Goal: Information Seeking & Learning: Learn about a topic

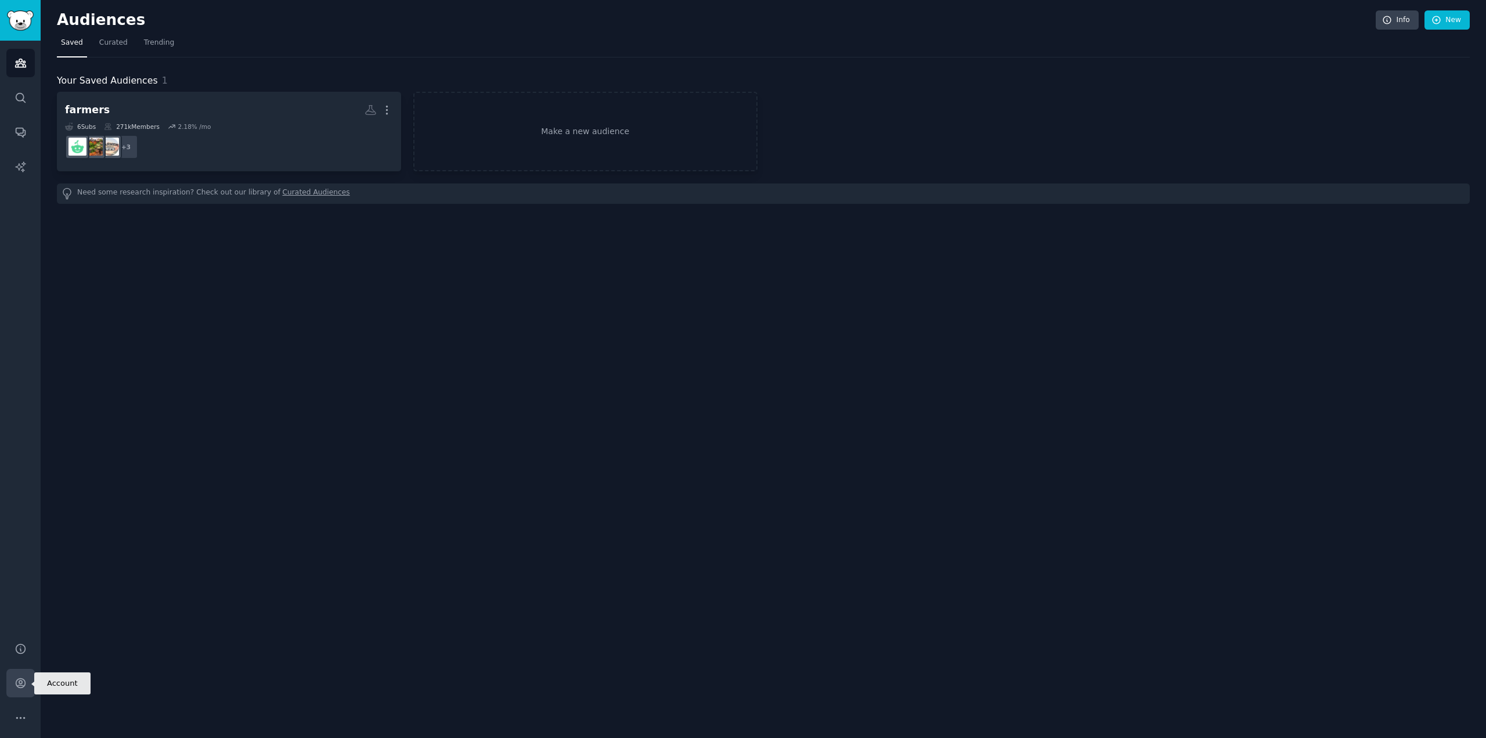
click at [17, 679] on icon "Sidebar" at bounding box center [21, 683] width 12 height 12
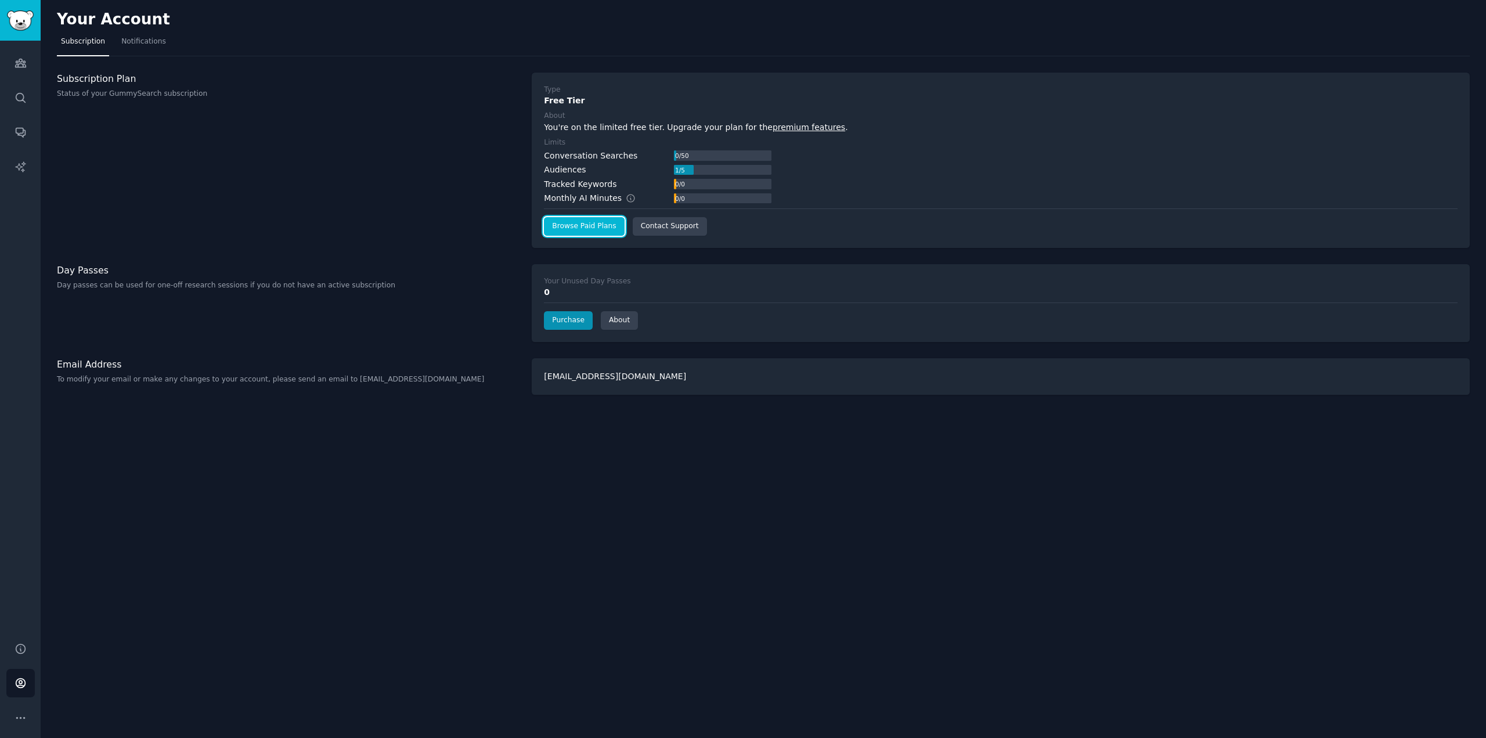
click at [578, 229] on link "Browse Paid Plans" at bounding box center [584, 226] width 80 height 19
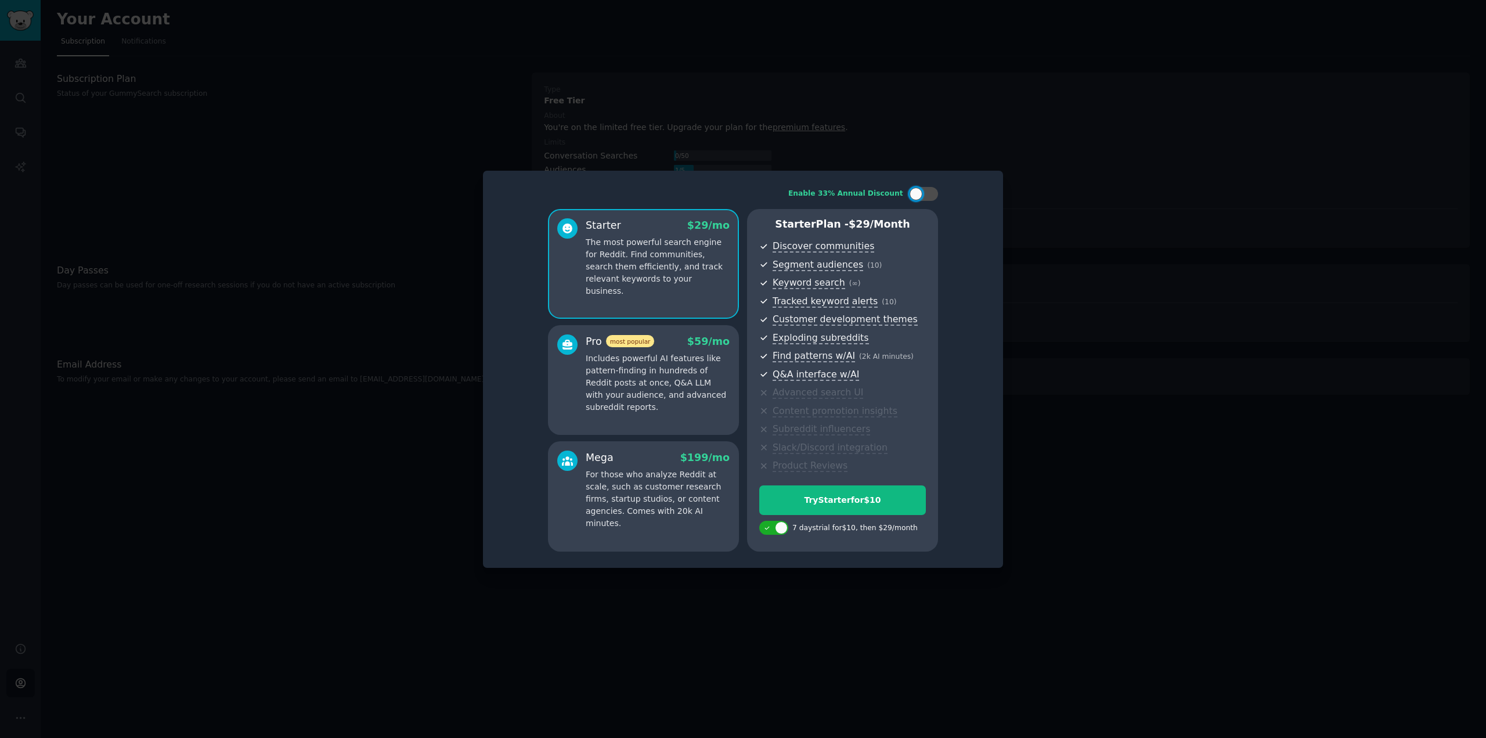
click at [691, 397] on p "Includes powerful AI features like pattern-finding in hundreds of Reddit posts …" at bounding box center [658, 382] width 144 height 61
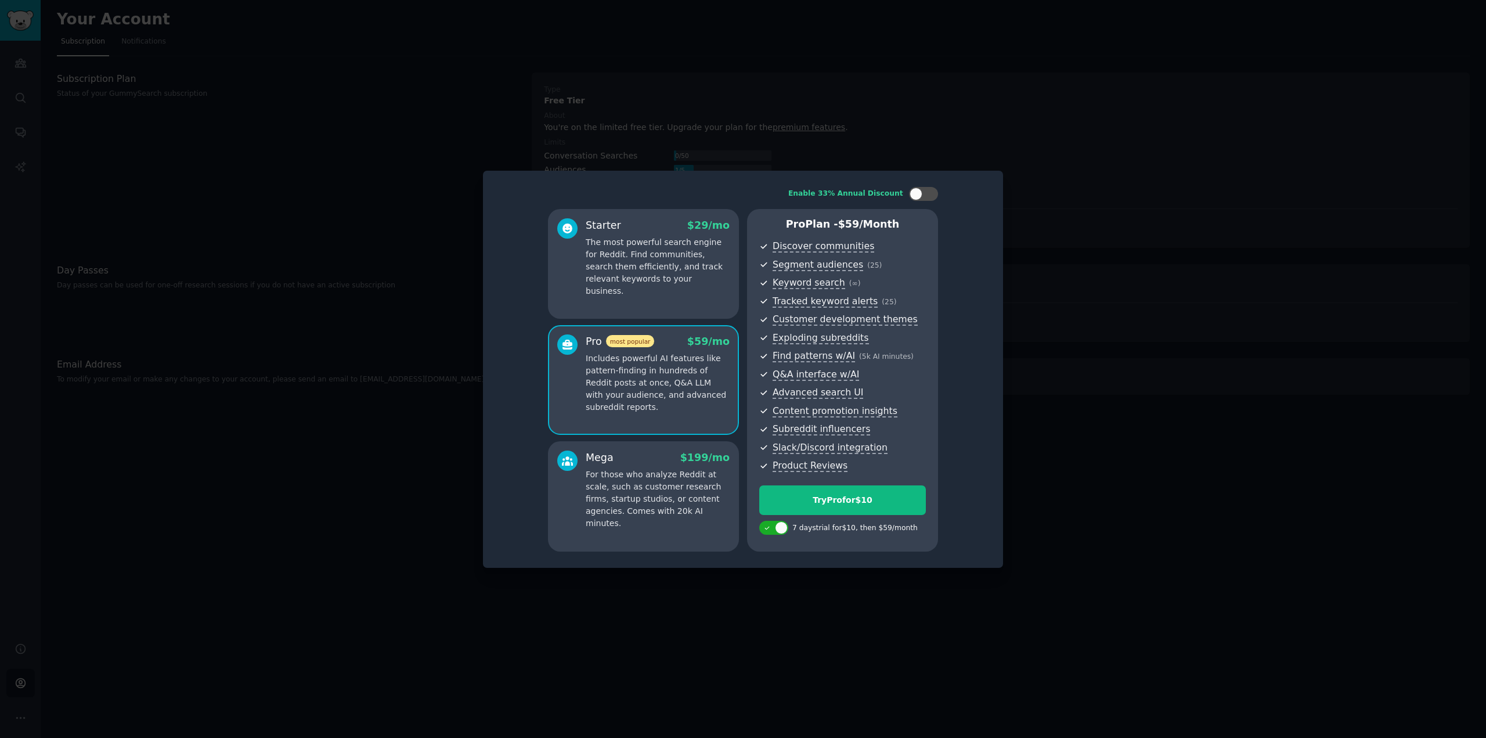
click at [659, 249] on p "The most powerful search engine for Reddit. Find communities, search them effic…" at bounding box center [658, 266] width 144 height 61
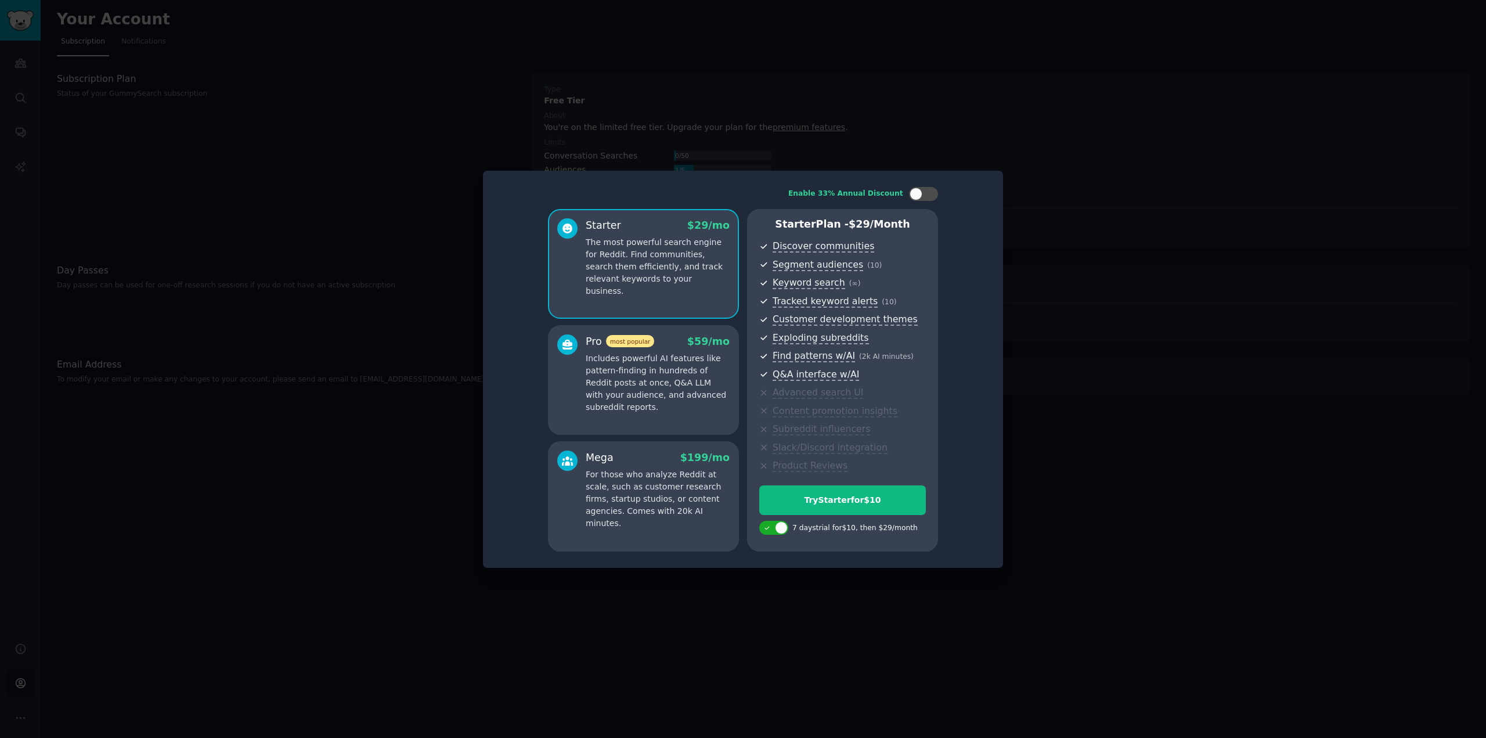
click at [1147, 320] on div at bounding box center [743, 369] width 1486 height 738
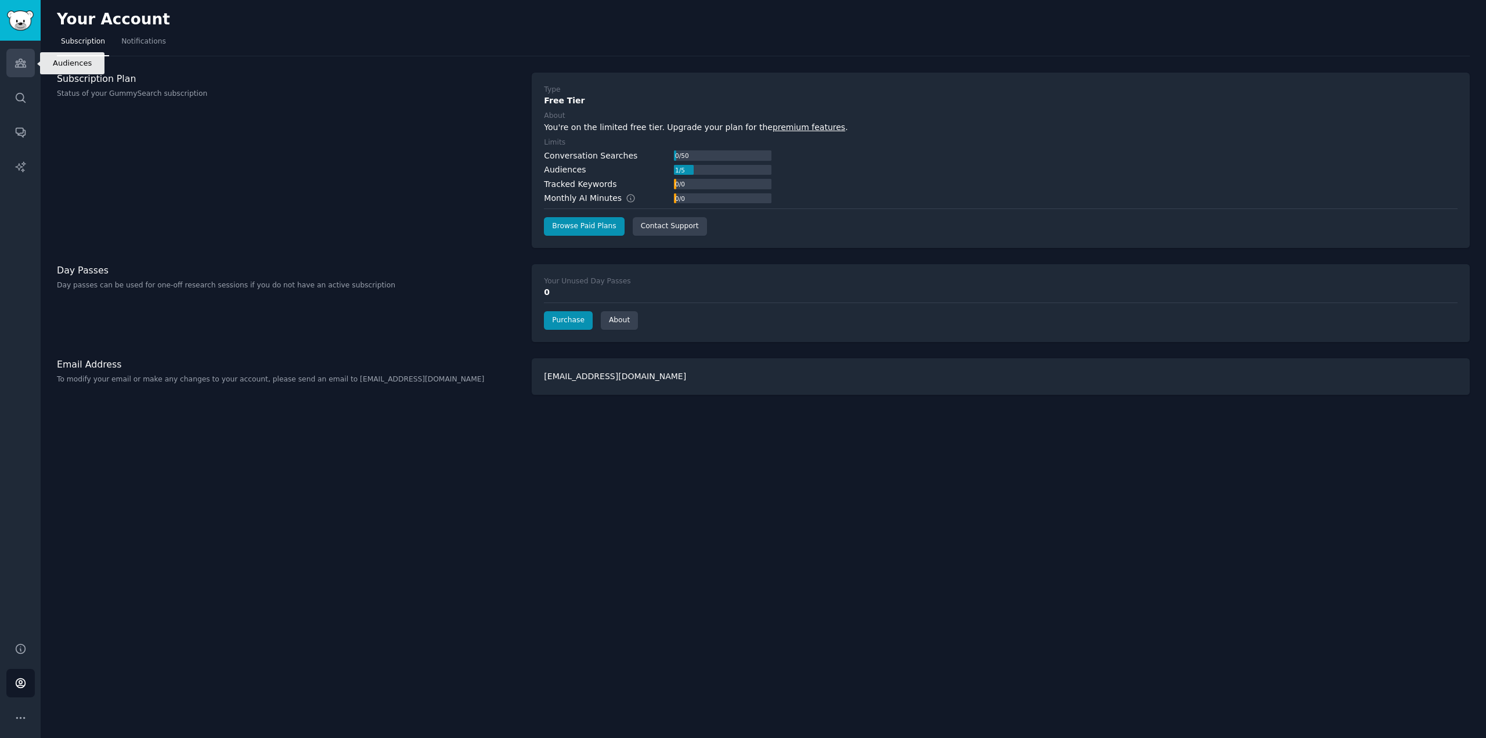
click at [24, 62] on icon "Sidebar" at bounding box center [21, 63] width 12 height 12
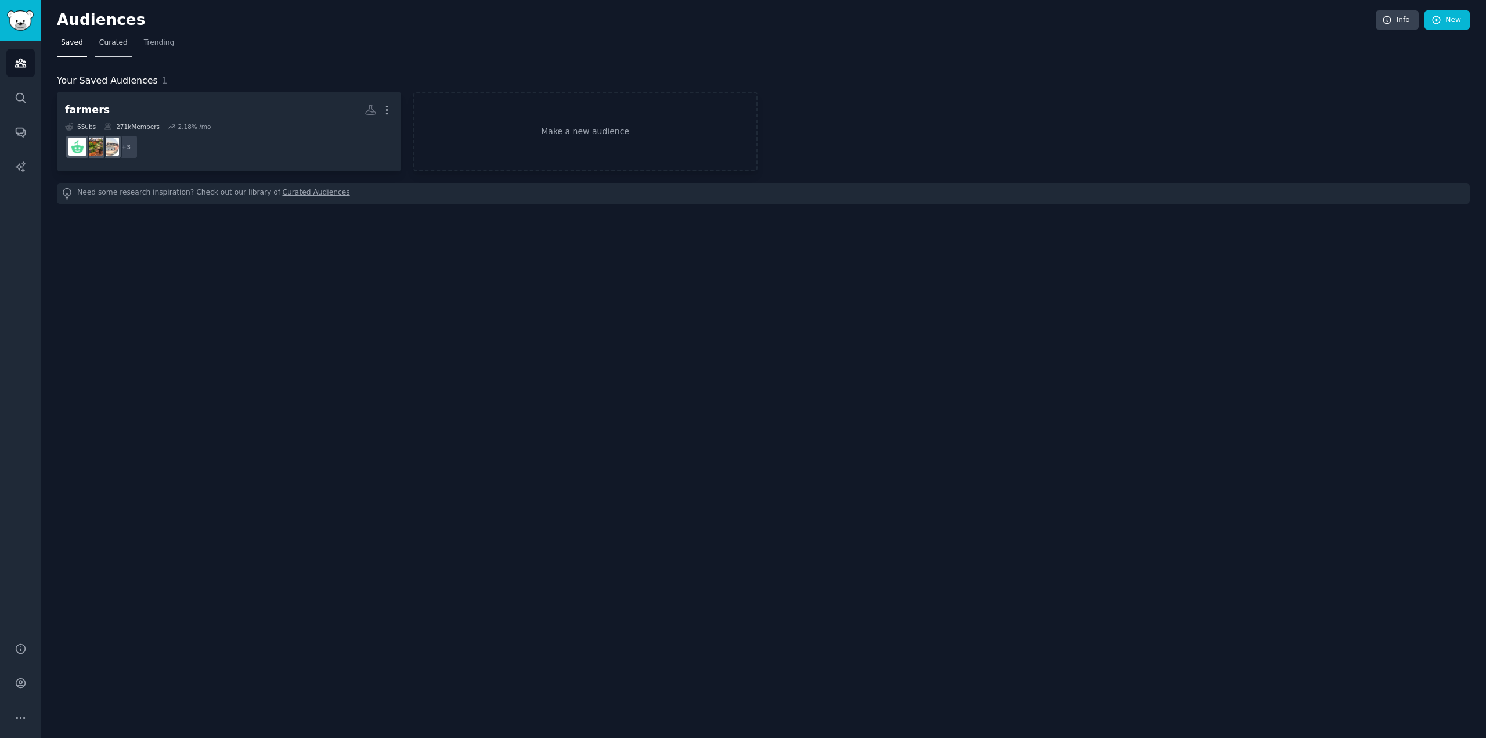
click at [107, 40] on span "Curated" at bounding box center [113, 43] width 28 height 10
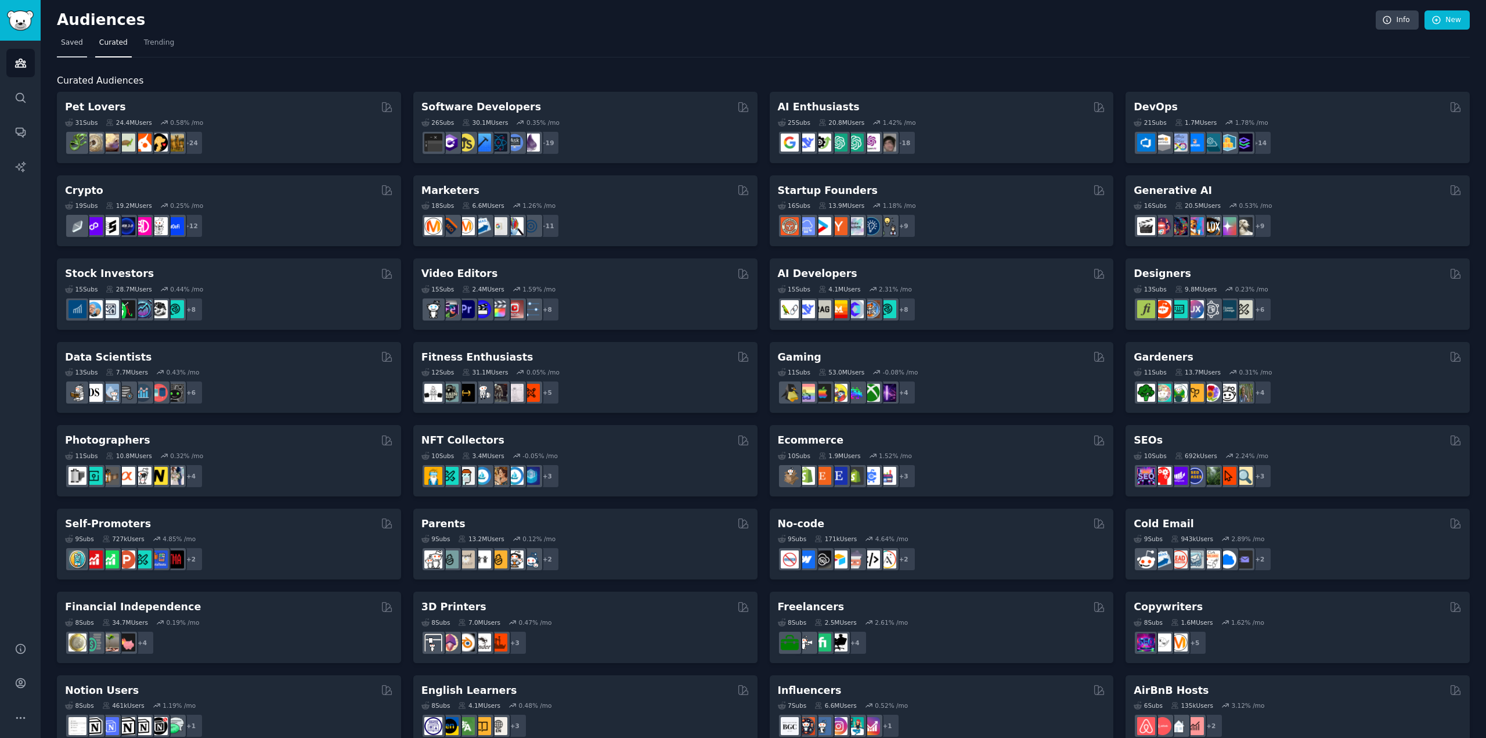
click at [71, 46] on span "Saved" at bounding box center [72, 43] width 22 height 10
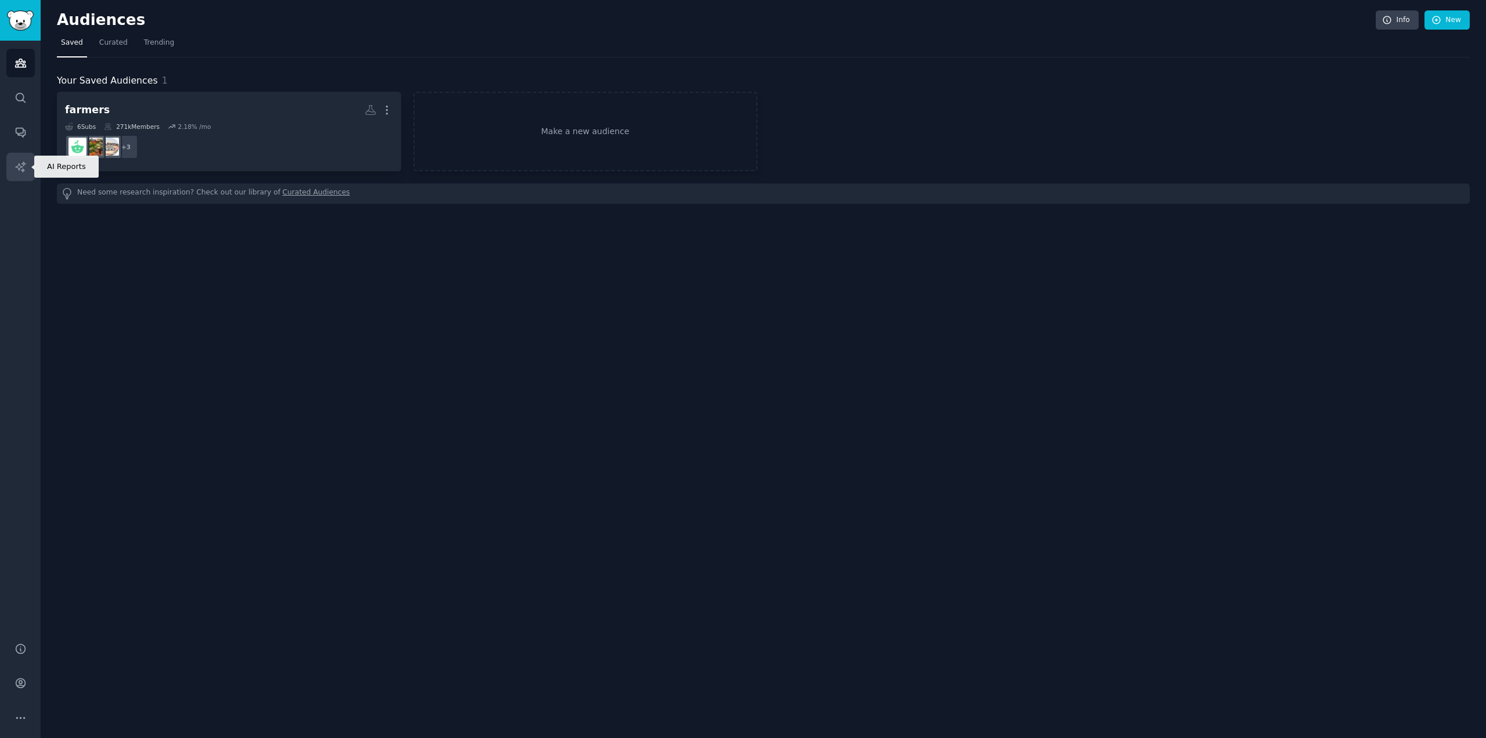
click at [21, 167] on icon "Sidebar" at bounding box center [20, 166] width 10 height 10
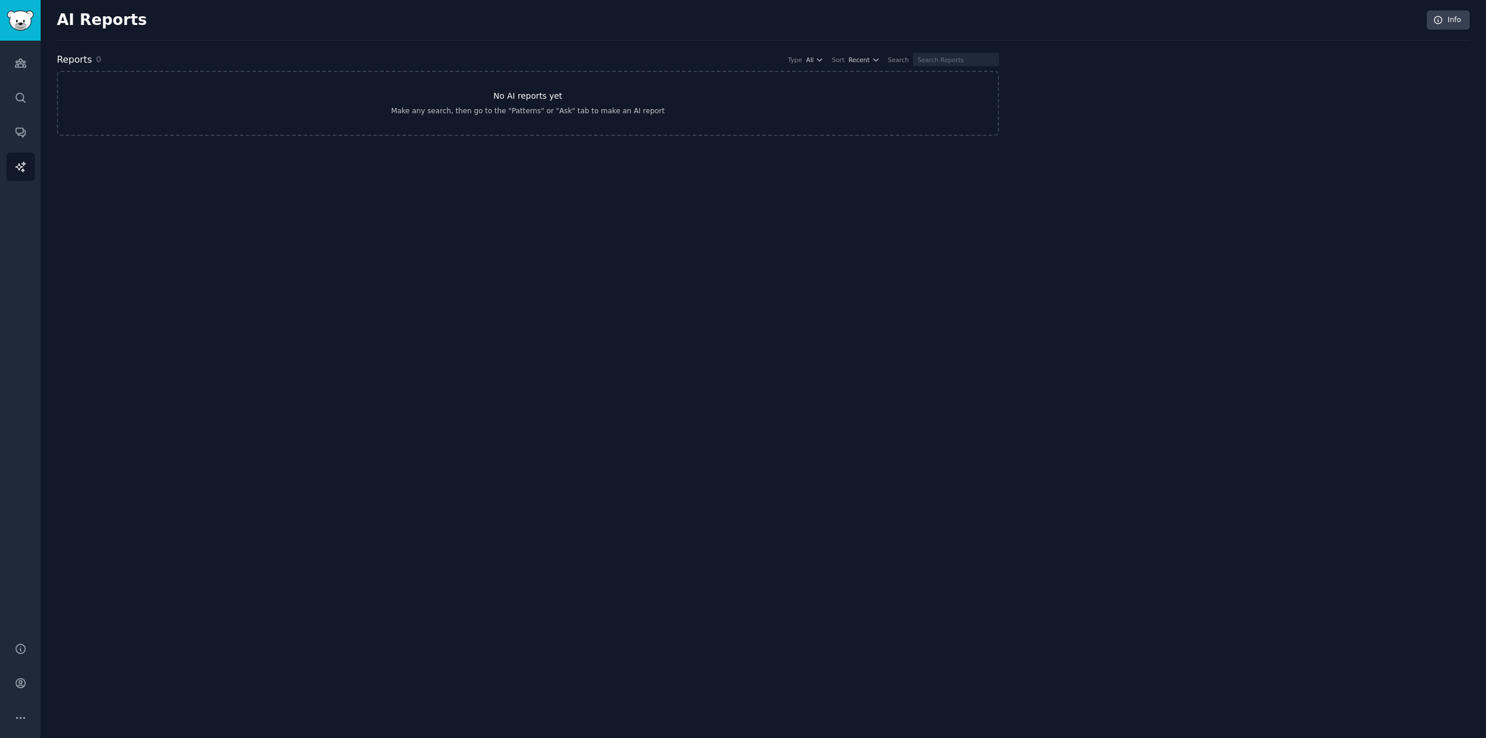
click at [528, 95] on h3 "No AI reports yet" at bounding box center [527, 96] width 69 height 12
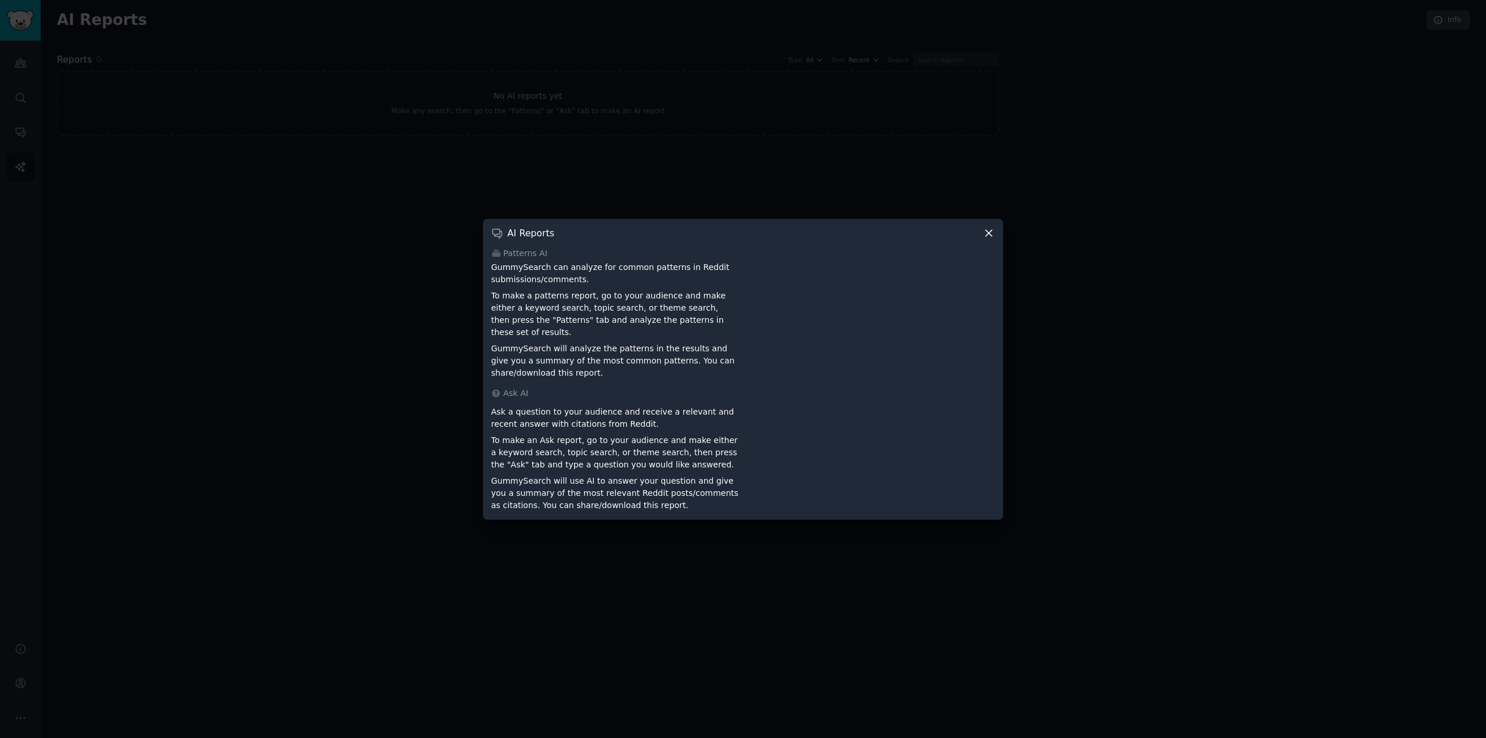
click at [364, 345] on div at bounding box center [743, 369] width 1486 height 738
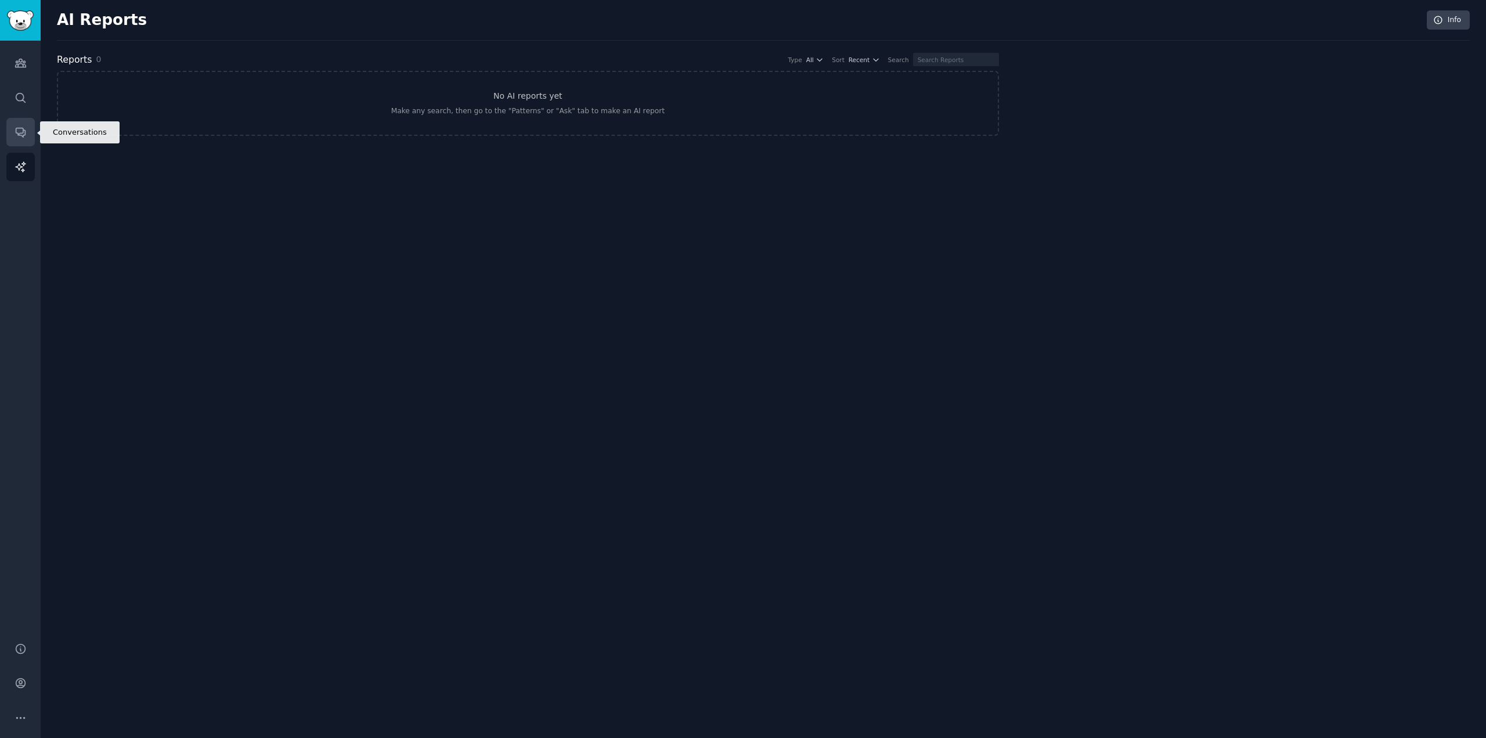
click at [23, 131] on icon "Sidebar" at bounding box center [20, 132] width 9 height 9
click at [1442, 21] on icon at bounding box center [1439, 20] width 8 height 8
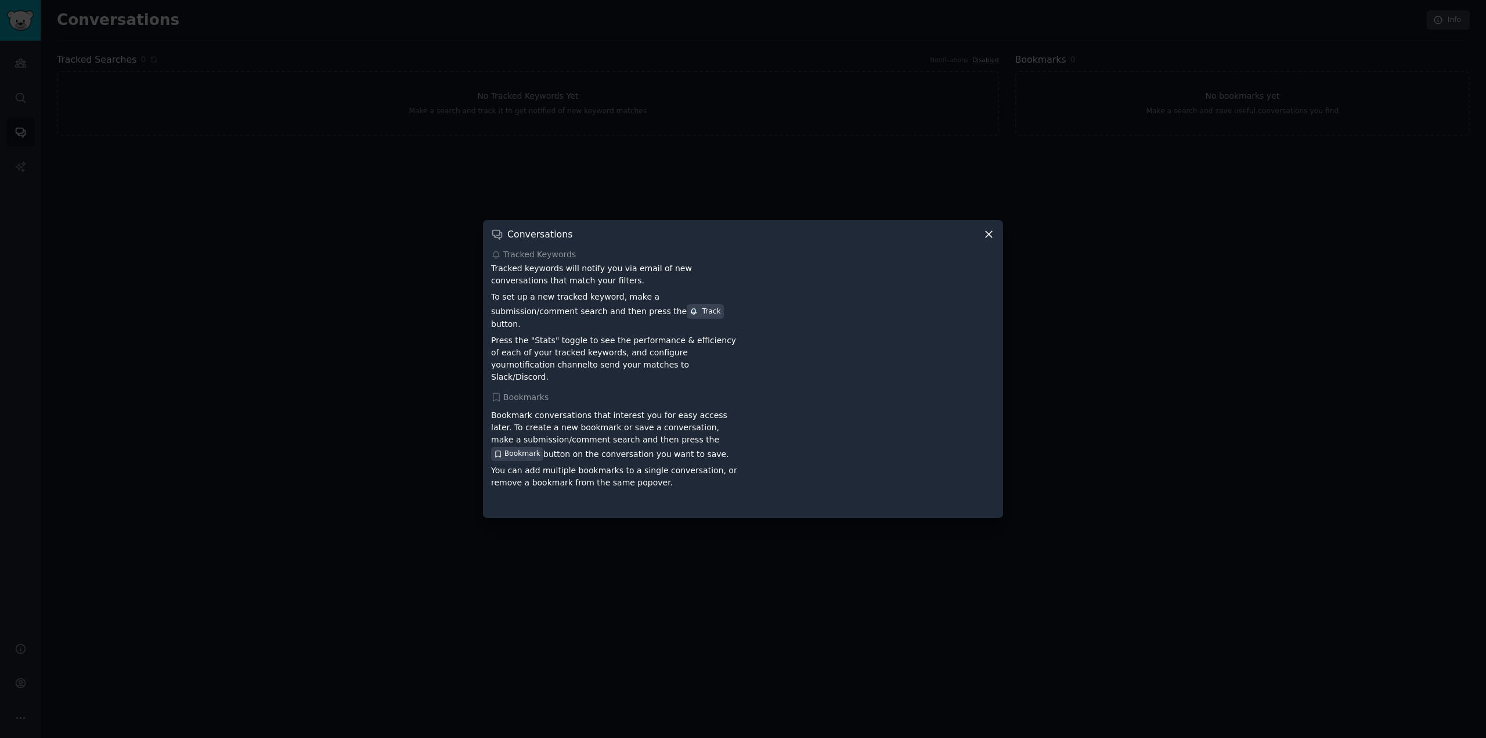
click at [989, 240] on icon at bounding box center [989, 234] width 12 height 12
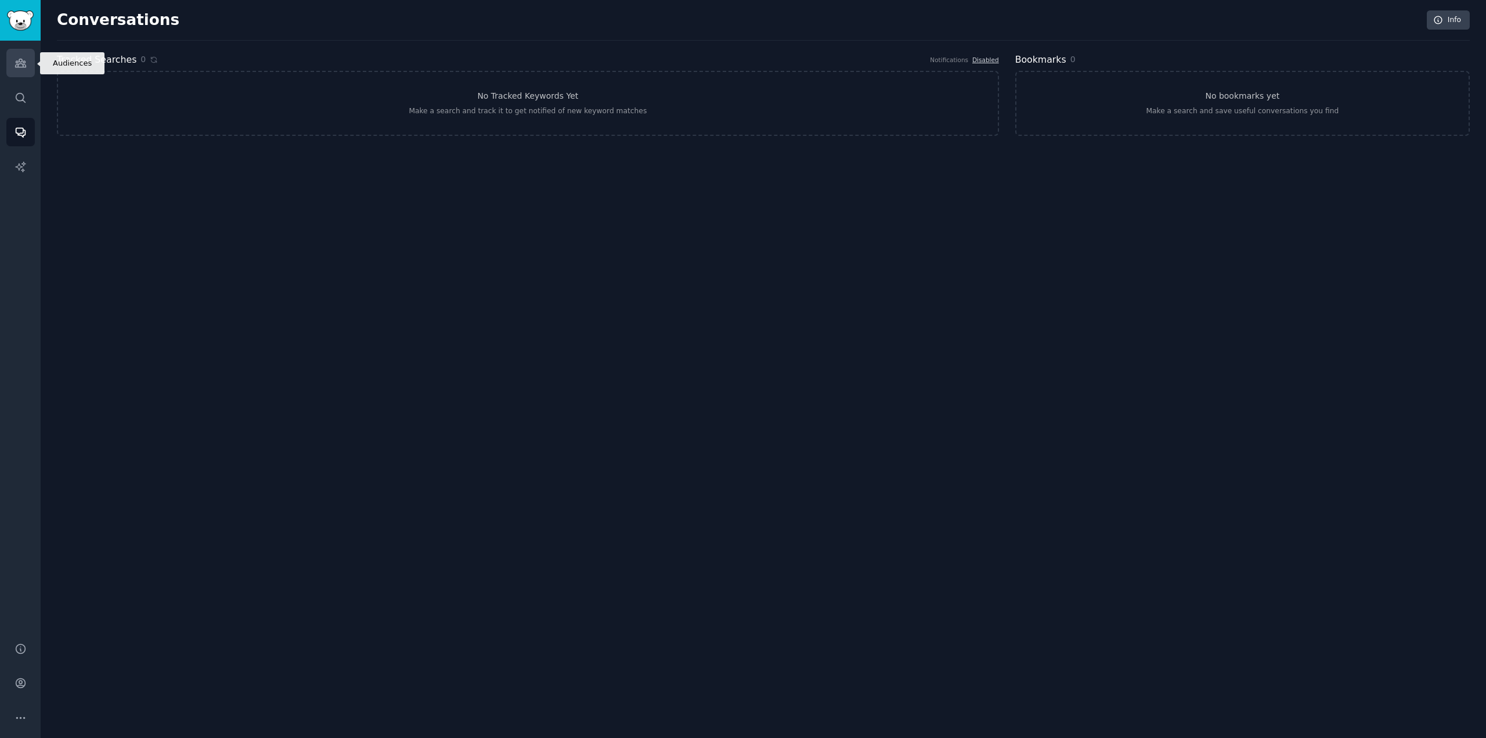
click at [9, 65] on link "Audiences" at bounding box center [20, 63] width 28 height 28
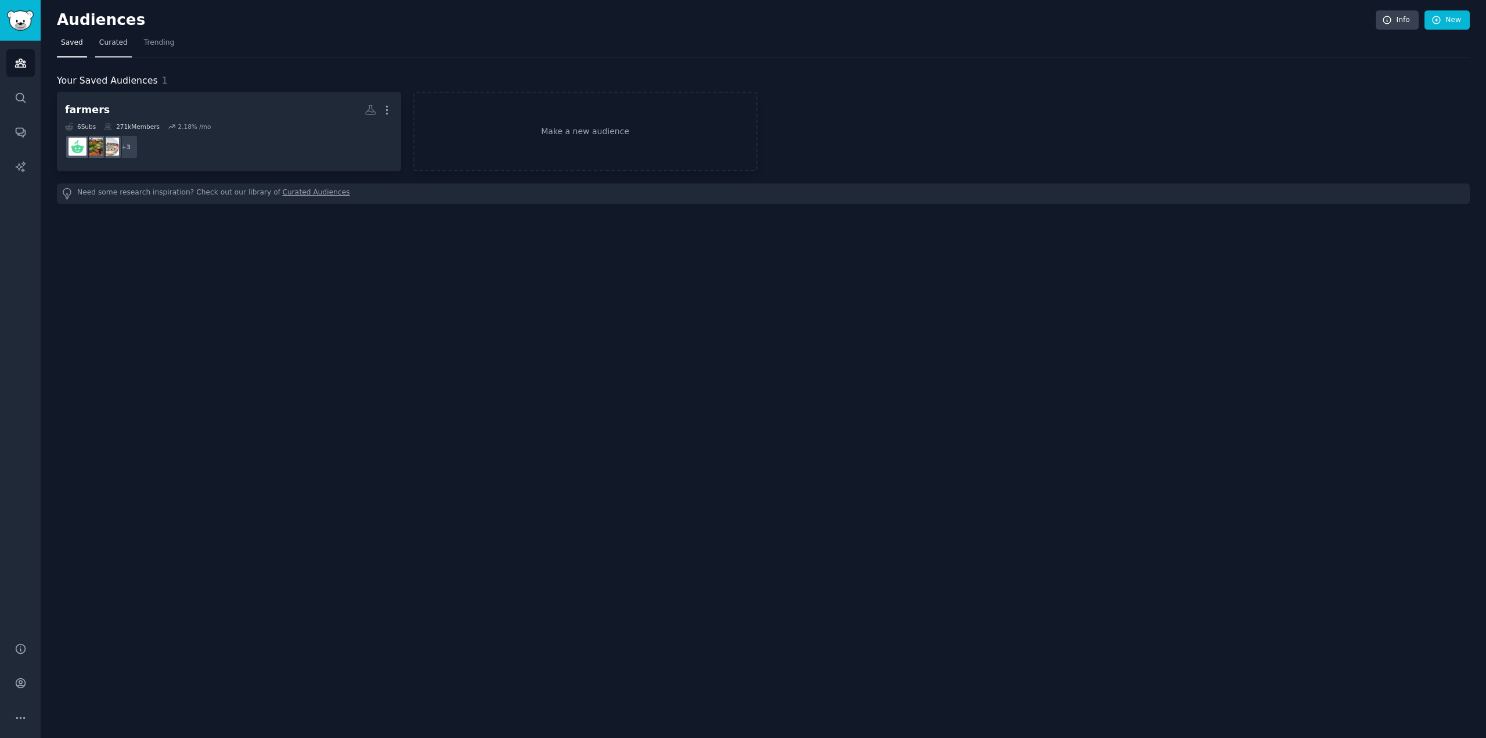
click at [105, 45] on span "Curated" at bounding box center [113, 43] width 28 height 10
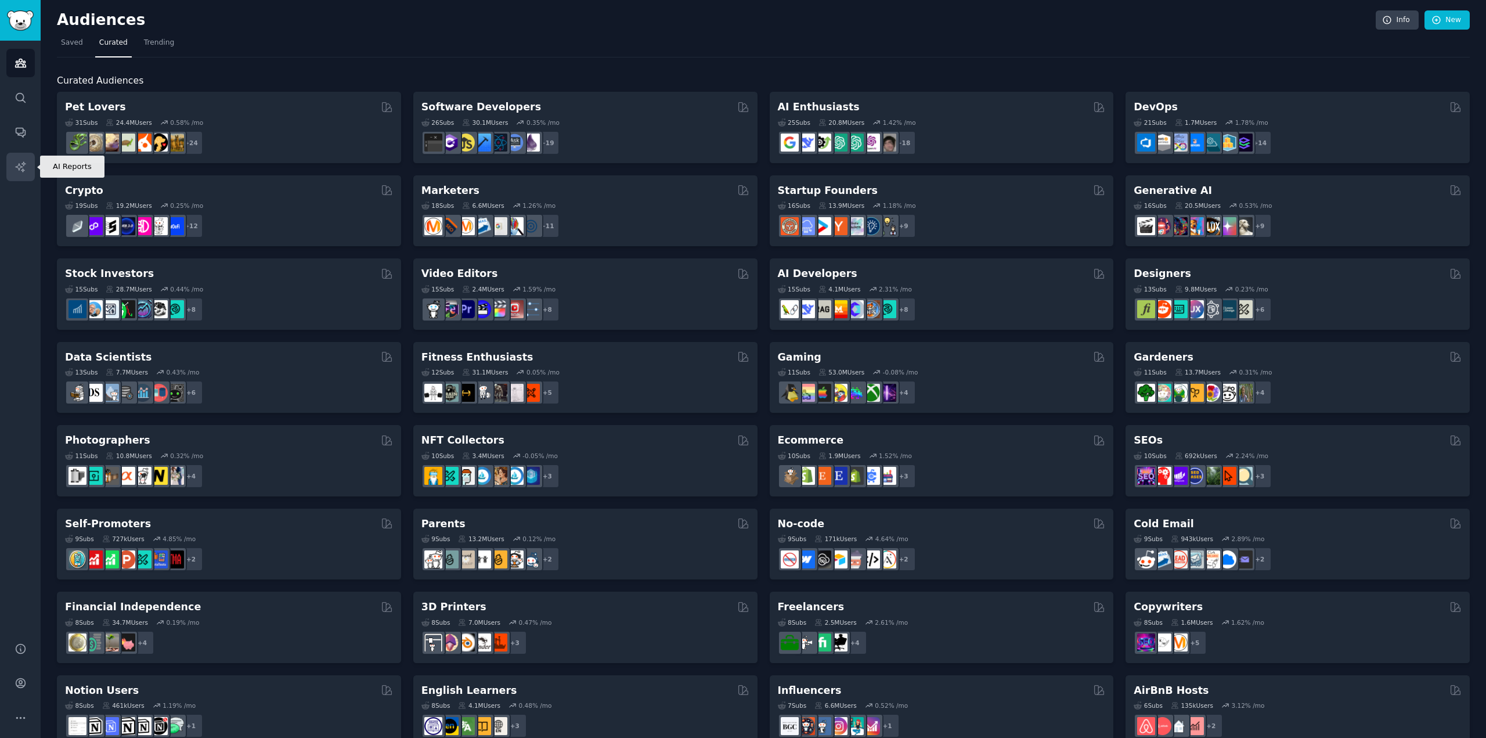
click at [18, 173] on link "AI Reports" at bounding box center [20, 167] width 28 height 28
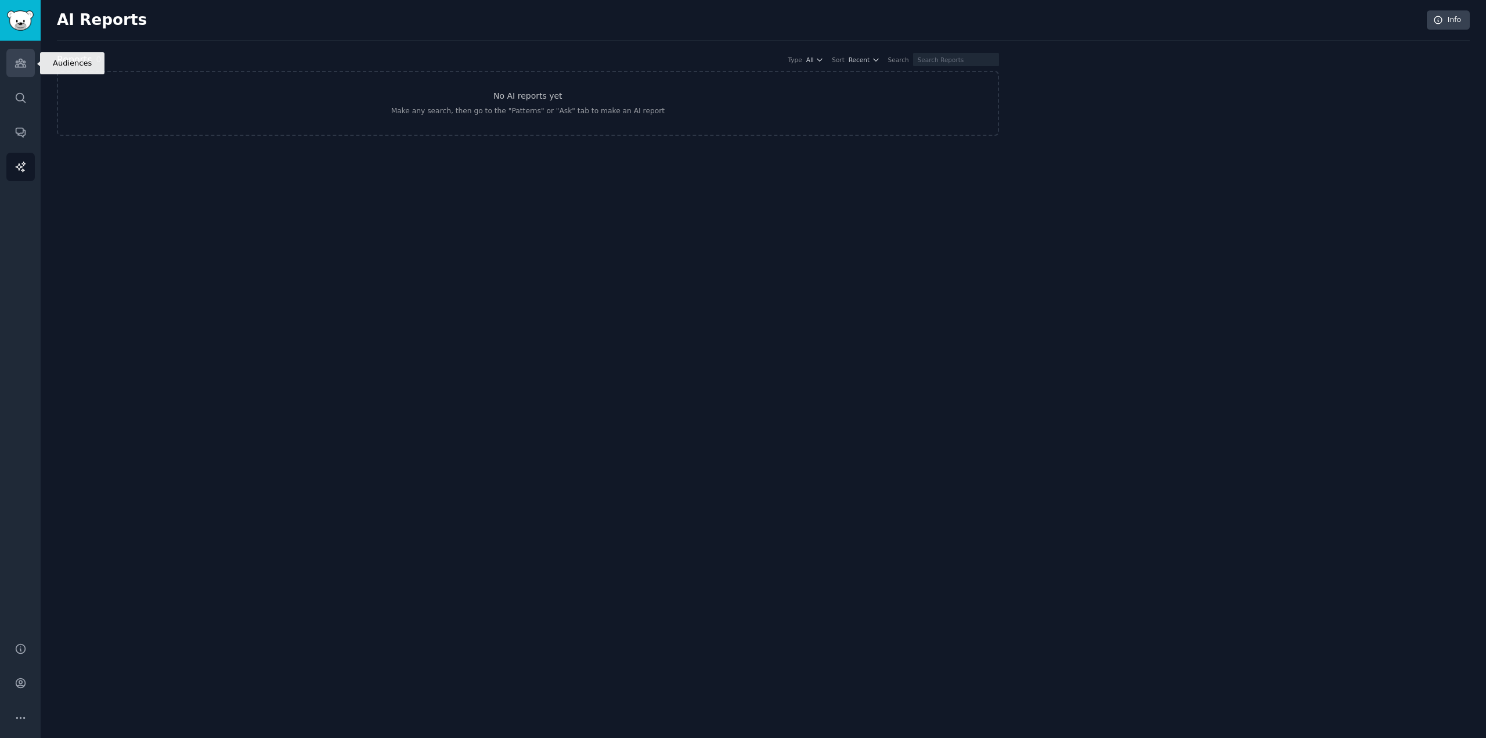
click at [16, 74] on link "Audiences" at bounding box center [20, 63] width 28 height 28
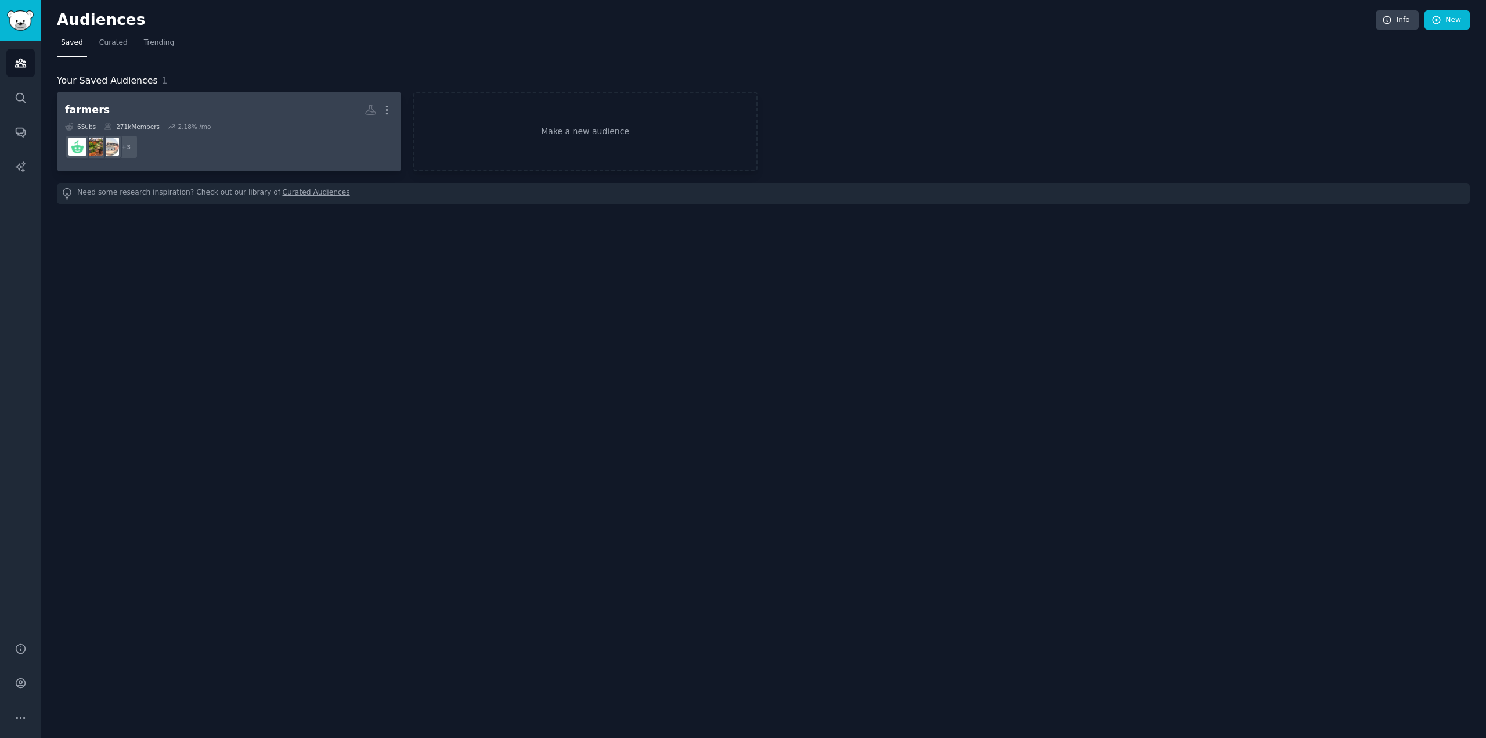
click at [266, 120] on h2 "farmers More" at bounding box center [229, 110] width 328 height 20
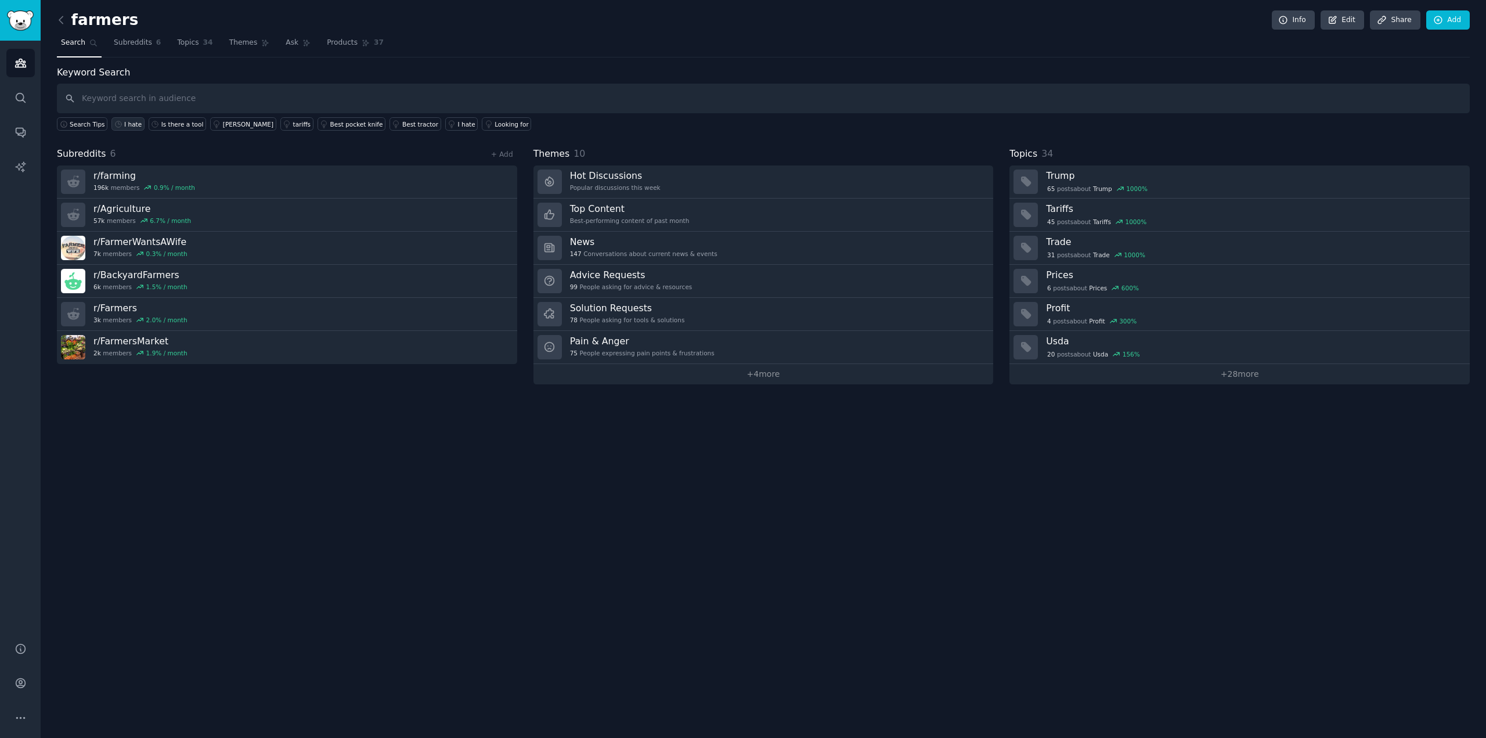
click at [126, 126] on div "I hate" at bounding box center [132, 124] width 17 height 8
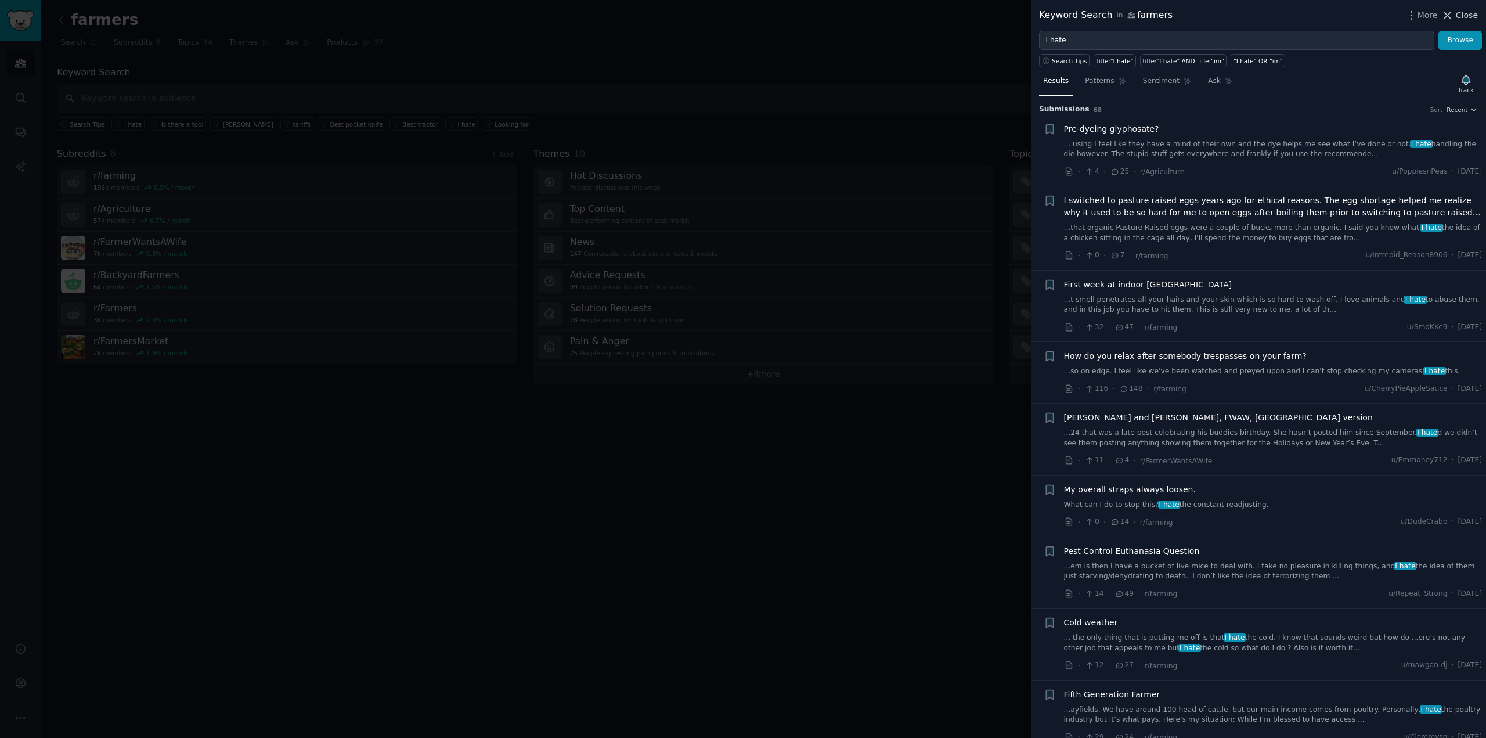
drag, startPoint x: 359, startPoint y: 446, endPoint x: 1468, endPoint y: 16, distance: 1188.9
click at [359, 445] on div at bounding box center [743, 369] width 1486 height 738
click at [700, 414] on div at bounding box center [743, 369] width 1486 height 738
click at [1465, 16] on div "Keyword Search in farmers More Close I hate Browse Search Tips title:"I hate" t…" at bounding box center [1258, 369] width 455 height 738
